Goal: Find contact information: Find contact information

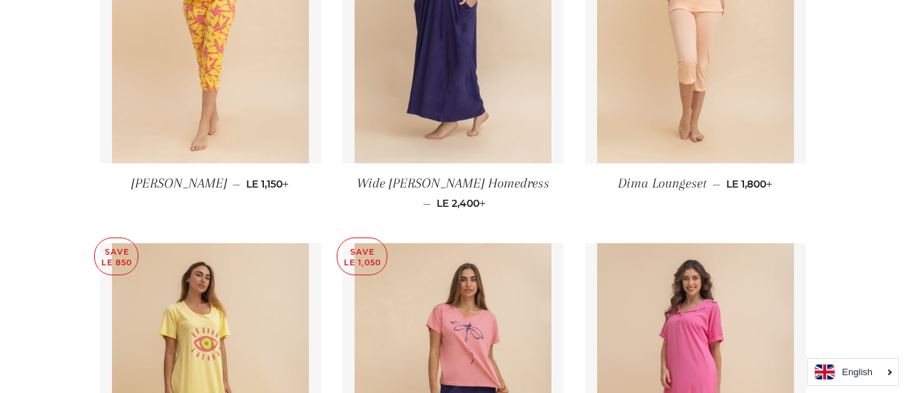
scroll to position [1427, 0]
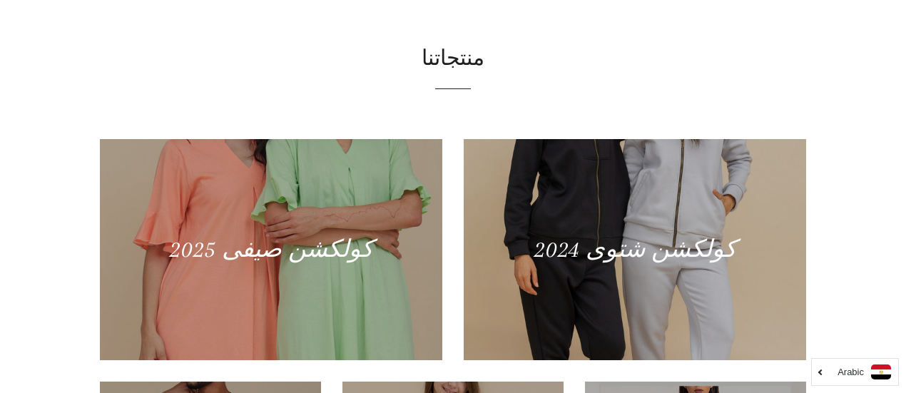
scroll to position [428, 0]
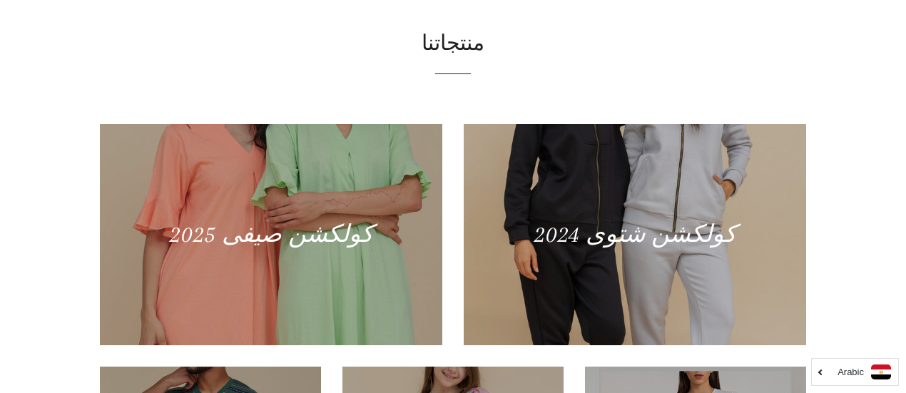
click at [820, 370] on link "Arabic" at bounding box center [855, 372] width 72 height 15
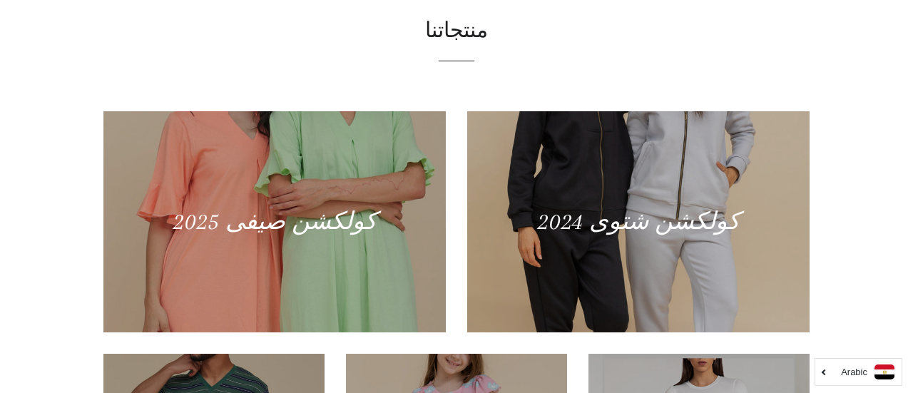
scroll to position [0, 0]
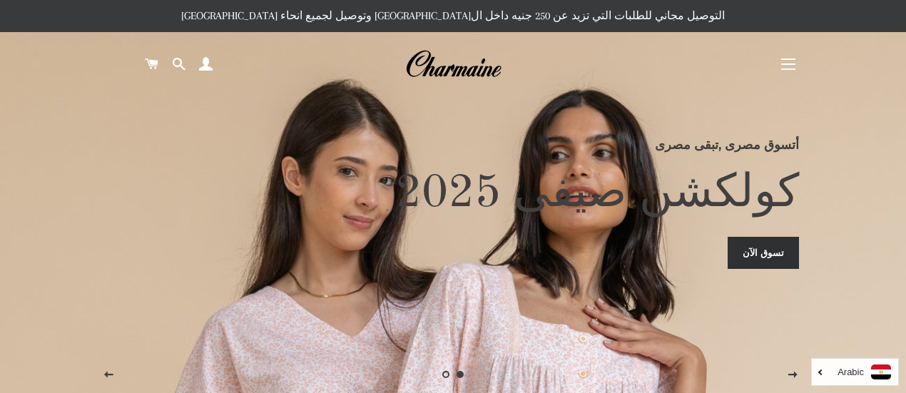
click at [793, 69] on span "button" at bounding box center [788, 69] width 14 height 1
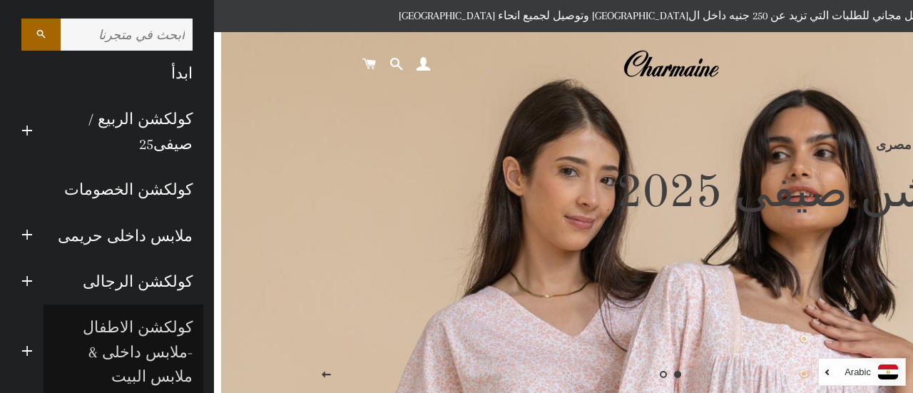
click at [136, 305] on link "كولكشن الاطفال -ملابس داخلى & ملابس البيت" at bounding box center [124, 352] width 160 height 95
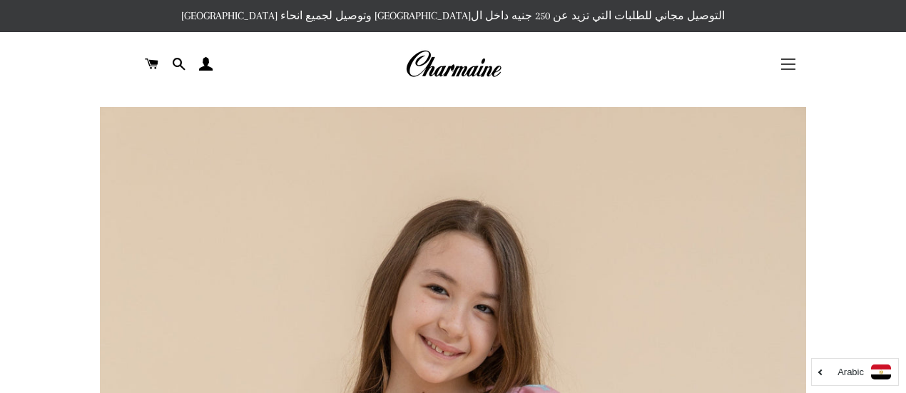
click at [790, 64] on span "button" at bounding box center [788, 64] width 14 height 1
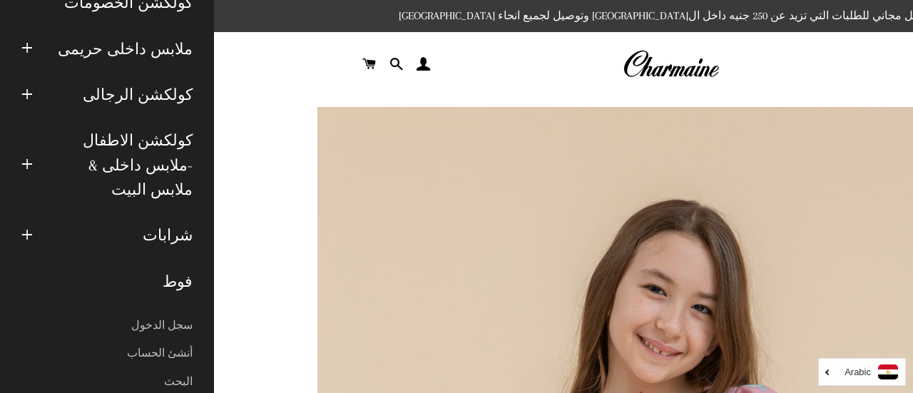
scroll to position [224, 0]
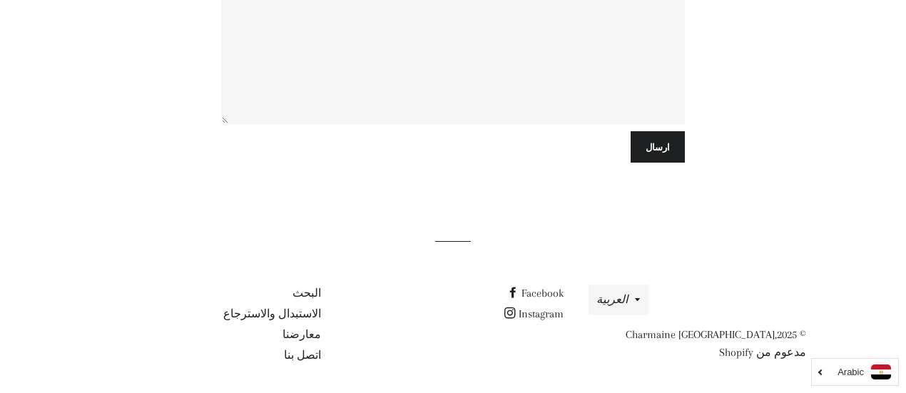
scroll to position [508, 0]
